Goal: Information Seeking & Learning: Learn about a topic

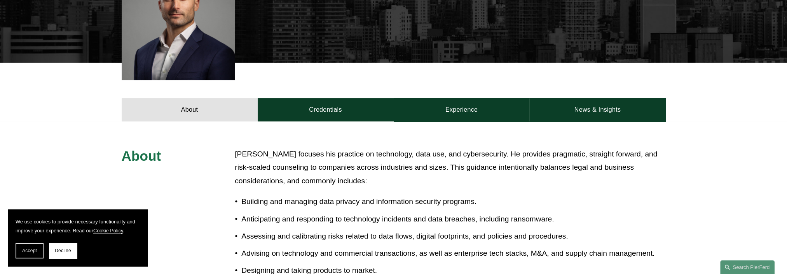
scroll to position [233, 0]
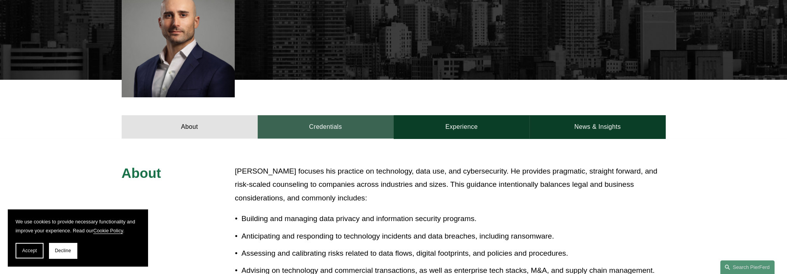
click at [331, 138] on link "Credentials" at bounding box center [326, 126] width 136 height 23
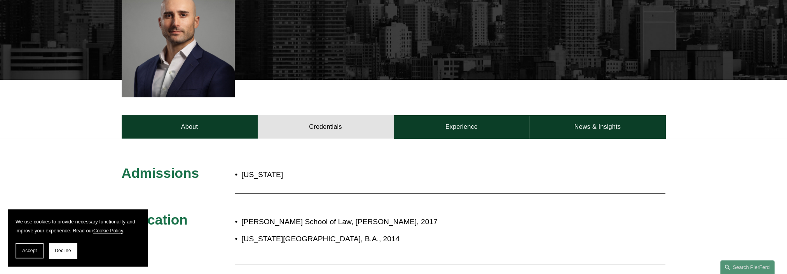
click at [471, 109] on div "About Credentials Experience News & Insights" at bounding box center [393, 109] width 787 height 58
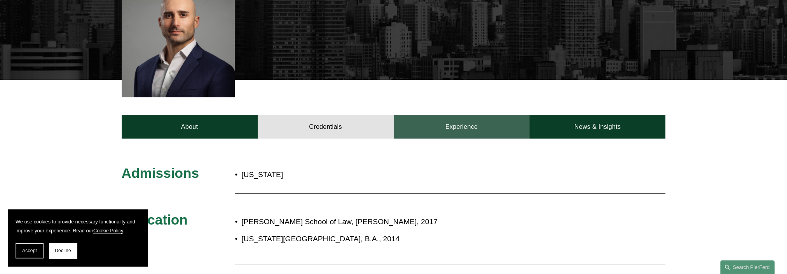
click at [467, 120] on link "Experience" at bounding box center [462, 126] width 136 height 23
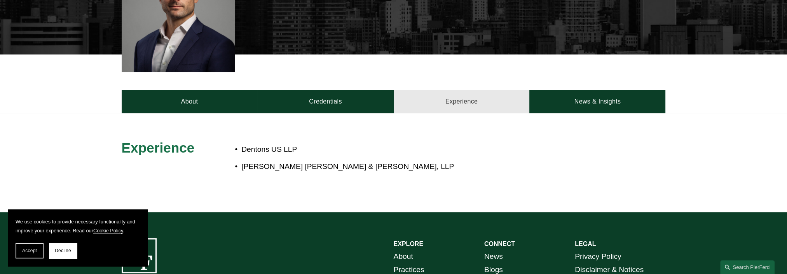
scroll to position [311, 0]
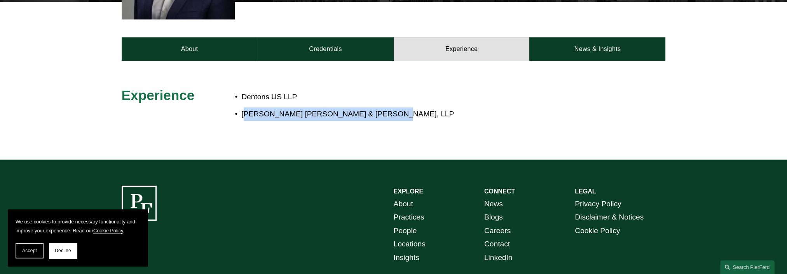
drag, startPoint x: 248, startPoint y: 115, endPoint x: 378, endPoint y: 110, distance: 129.9
click at [378, 110] on p "[PERSON_NAME] [PERSON_NAME] & [PERSON_NAME], LLP" at bounding box center [419, 114] width 356 height 14
click at [342, 110] on p "[PERSON_NAME] [PERSON_NAME] & [PERSON_NAME], LLP" at bounding box center [419, 114] width 356 height 14
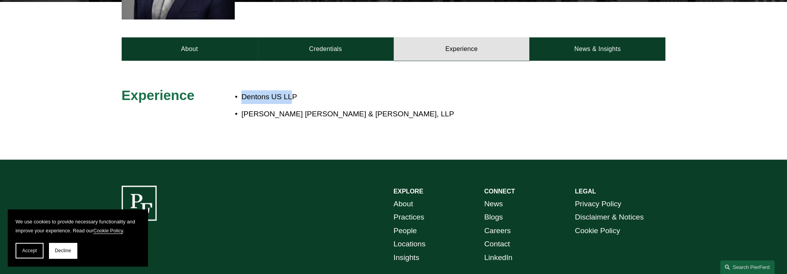
drag, startPoint x: 241, startPoint y: 100, endPoint x: 291, endPoint y: 100, distance: 50.1
click at [291, 100] on p "Dentons US LLP" at bounding box center [419, 97] width 356 height 14
